Goal: Contribute content: Add original content to the website for others to see

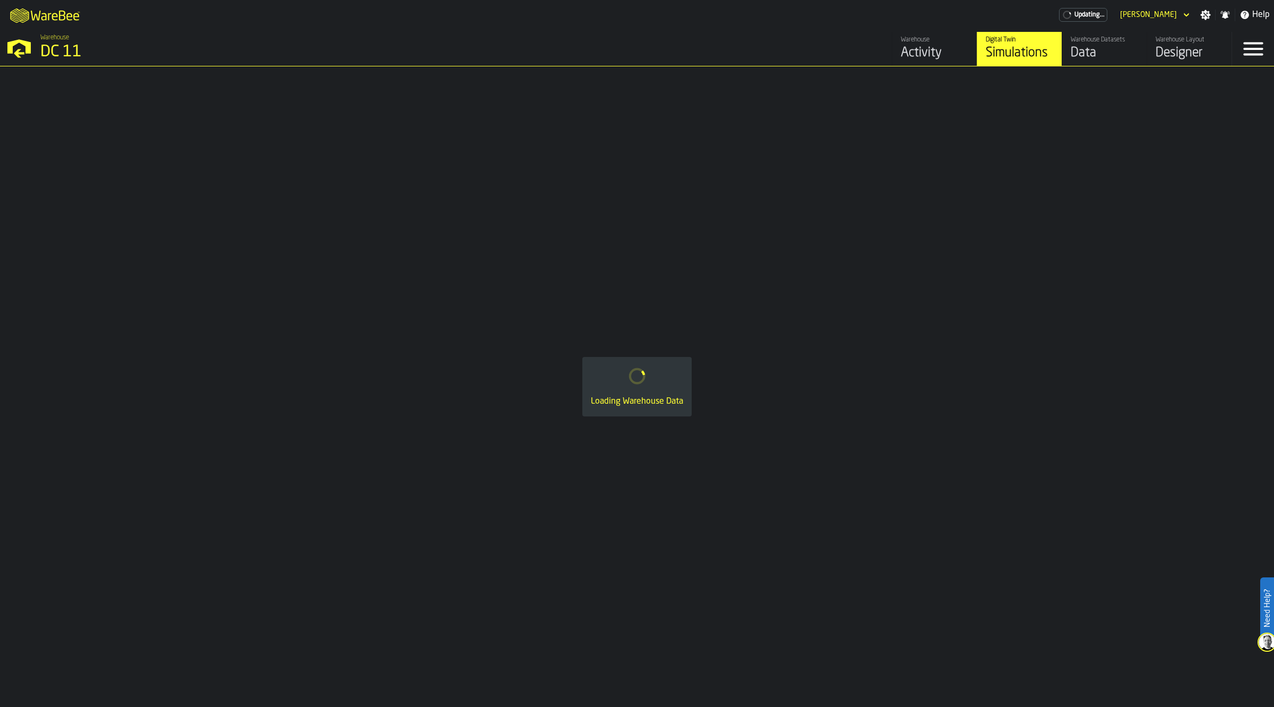
click at [1086, 56] on div "Data" at bounding box center [1104, 53] width 67 height 17
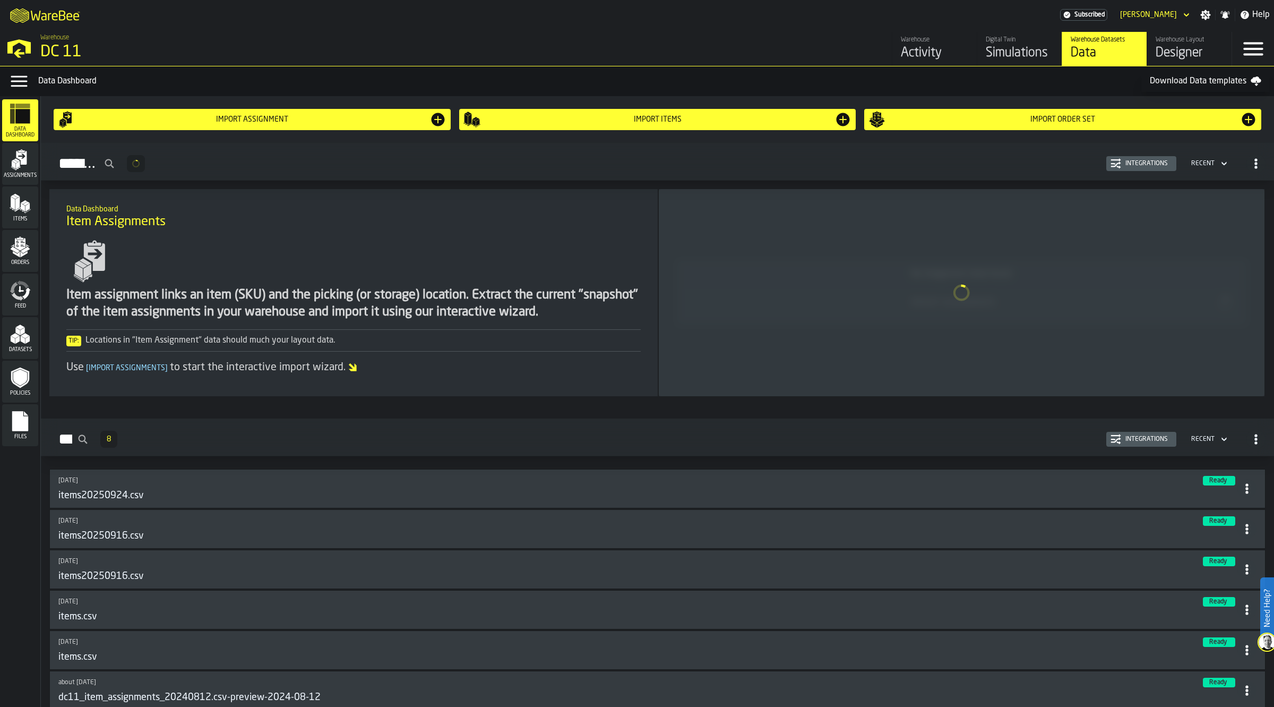
click at [28, 428] on icon "menu Files" at bounding box center [20, 420] width 21 height 21
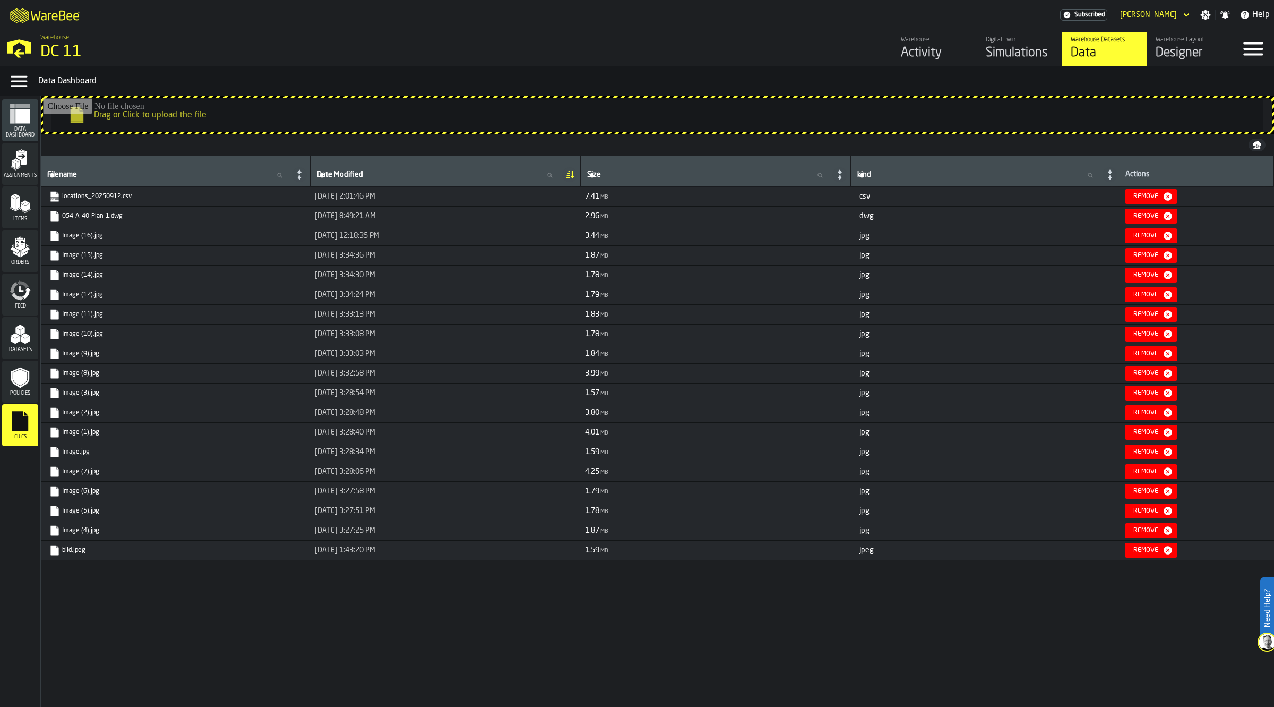
click at [230, 128] on input "Drag or Click to upload the file" at bounding box center [657, 115] width 1229 height 34
